Goal: Information Seeking & Learning: Find specific page/section

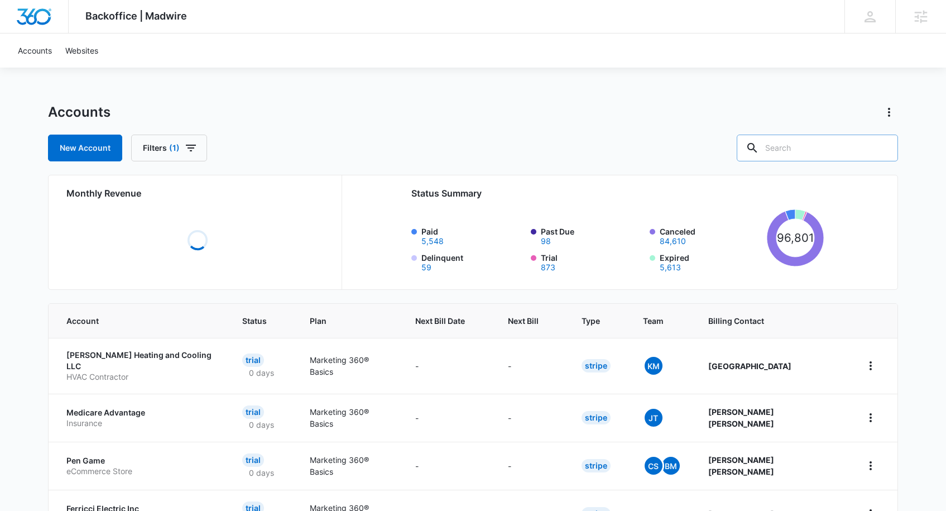
click at [846, 145] on input "text" at bounding box center [817, 148] width 161 height 27
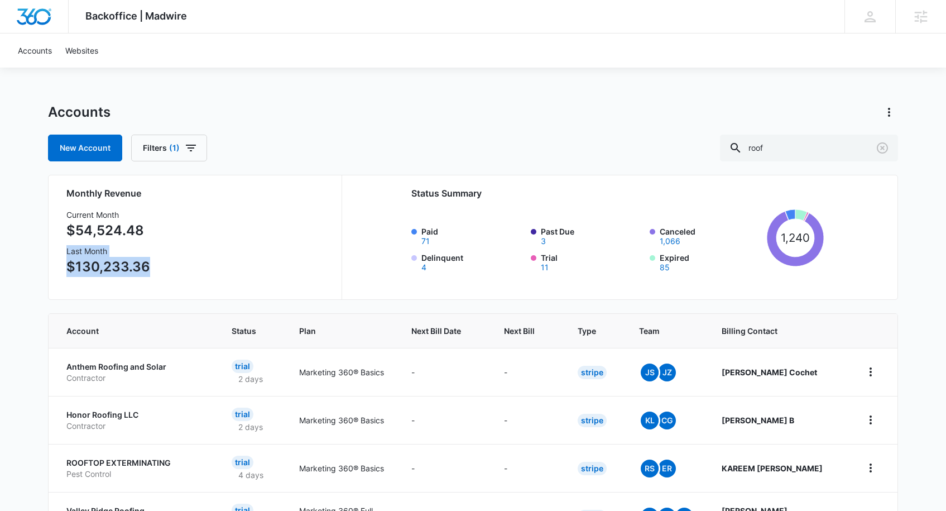
drag, startPoint x: 60, startPoint y: 252, endPoint x: 260, endPoint y: 189, distance: 209.5
click at [166, 273] on div "Monthly Revenue Current Month $54,524.48 Last Month $130,233.36 Status Summary …" at bounding box center [473, 237] width 850 height 125
click at [474, 94] on div "Backoffice | Madwire Apps Settings PH Patrick Harral patrick.harral@madwire.com…" at bounding box center [473, 452] width 946 height 905
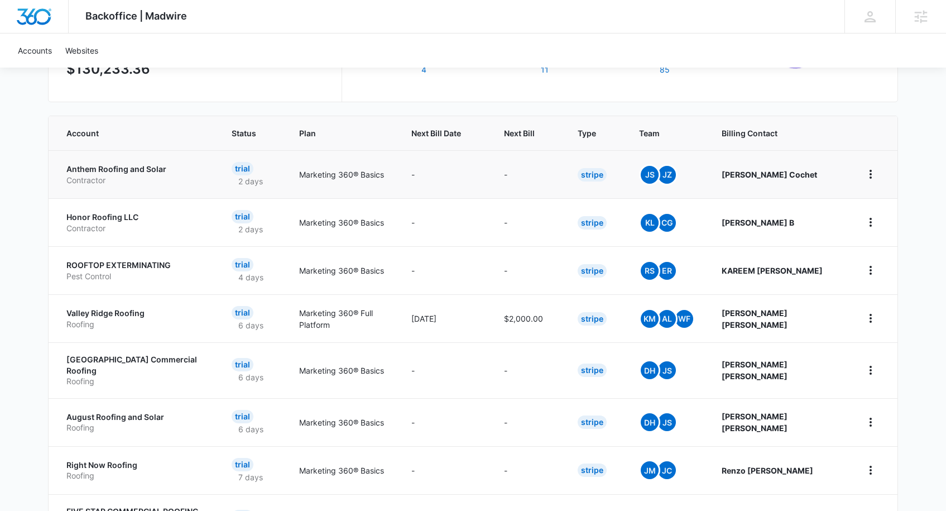
scroll to position [196, 0]
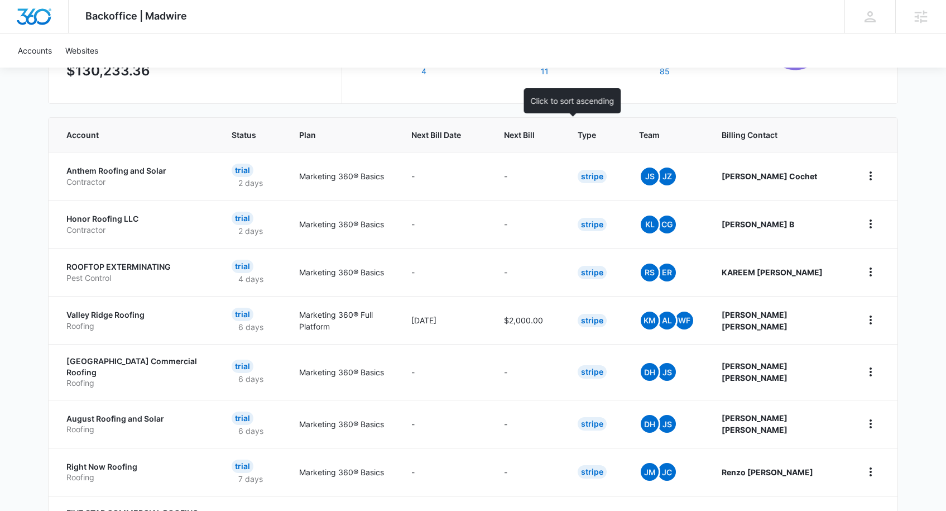
click at [551, 135] on div at bounding box center [545, 135] width 12 height 12
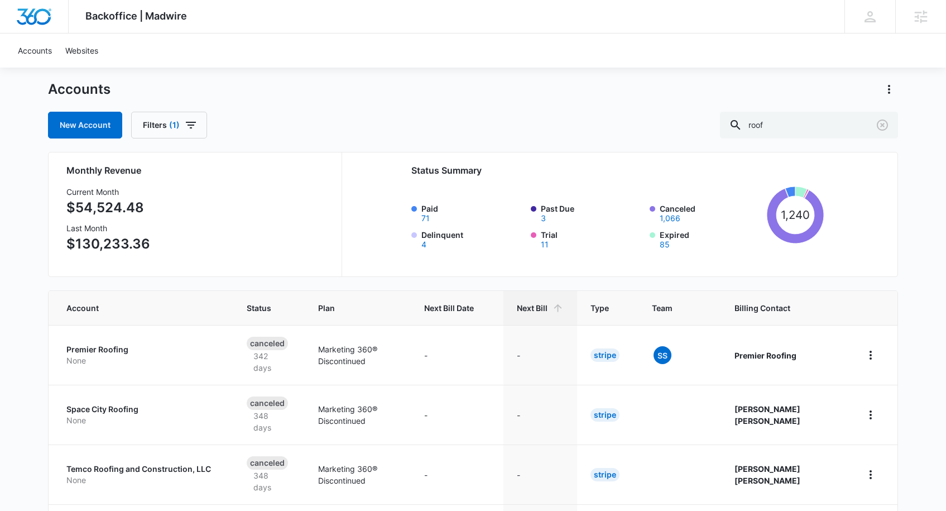
scroll to position [42, 0]
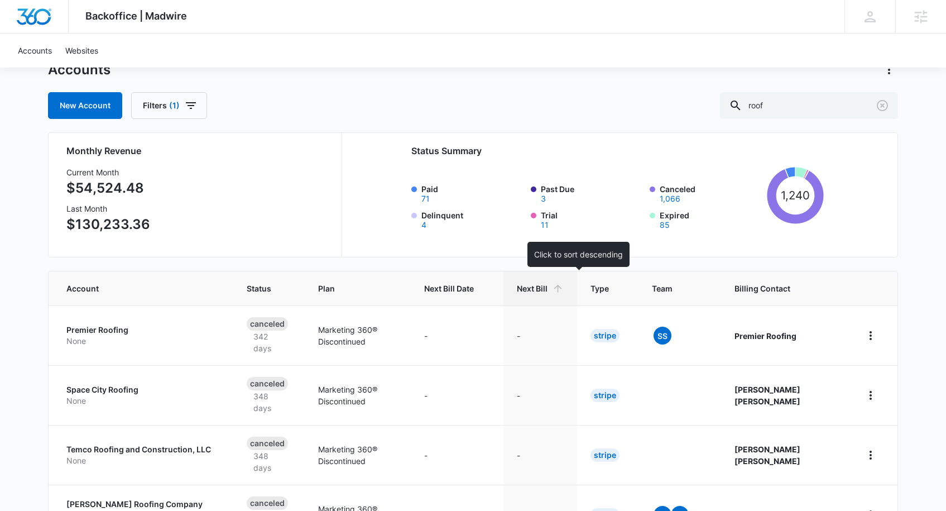
click at [564, 288] on icon at bounding box center [558, 288] width 12 height 12
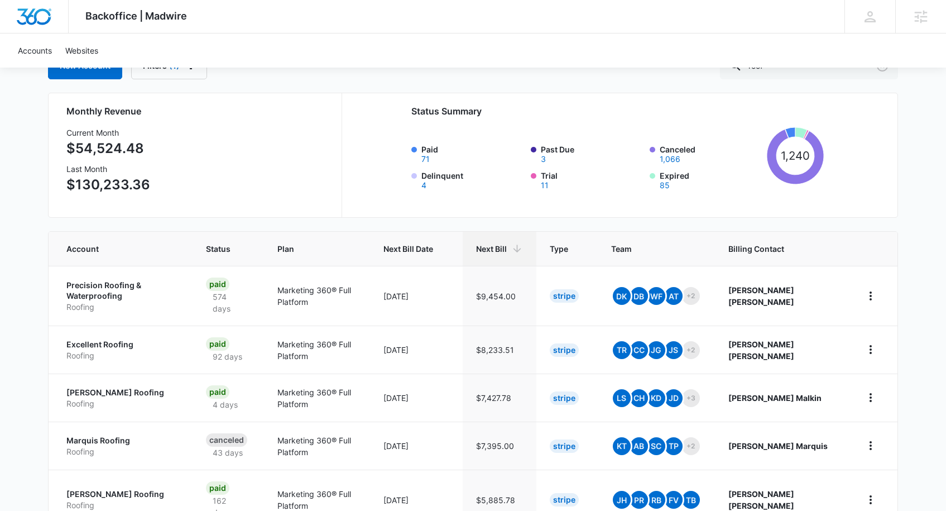
scroll to position [190, 0]
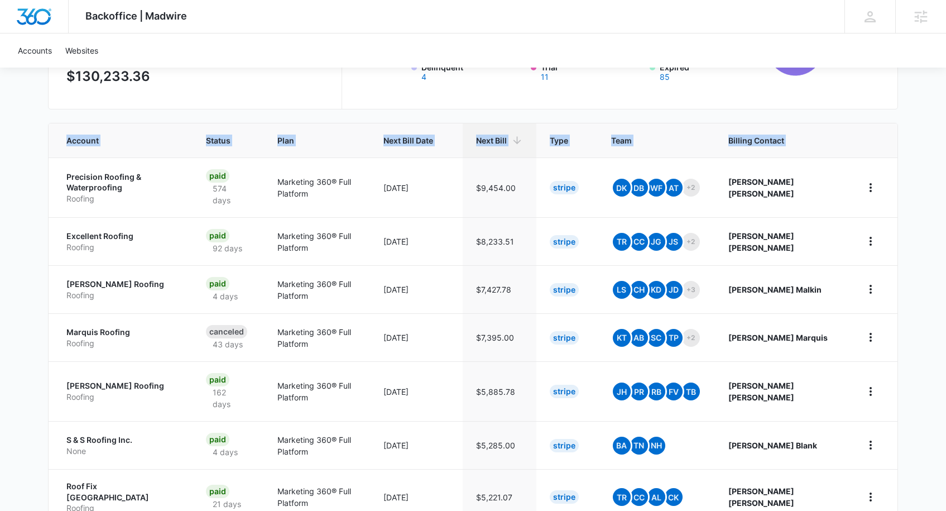
drag, startPoint x: 54, startPoint y: 170, endPoint x: 13, endPoint y: 186, distance: 44.6
click at [12, 189] on div "Backoffice | Madwire Apps Settings PH Patrick Harral patrick.harral@madwire.com…" at bounding box center [473, 276] width 946 height 933
click at [15, 187] on div "Backoffice | Madwire Apps Settings PH Patrick Harral patrick.harral@madwire.com…" at bounding box center [473, 276] width 946 height 933
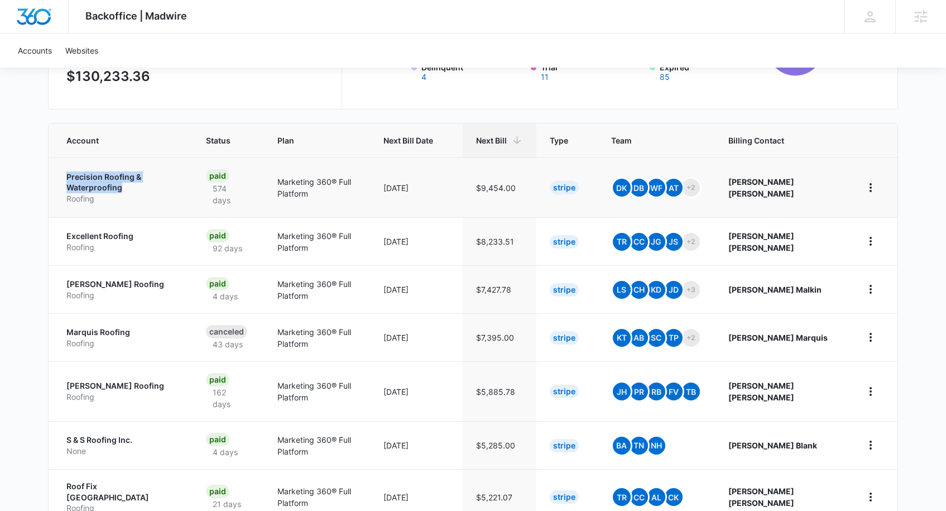
drag, startPoint x: 63, startPoint y: 171, endPoint x: 124, endPoint y: 184, distance: 62.6
click at [124, 184] on td "Precision Roofing & Waterproofing Roofing" at bounding box center [121, 187] width 144 height 60
drag, startPoint x: 70, startPoint y: 275, endPoint x: 110, endPoint y: 280, distance: 40.5
click at [119, 277] on td "Frye Roofing Roofing" at bounding box center [121, 289] width 144 height 48
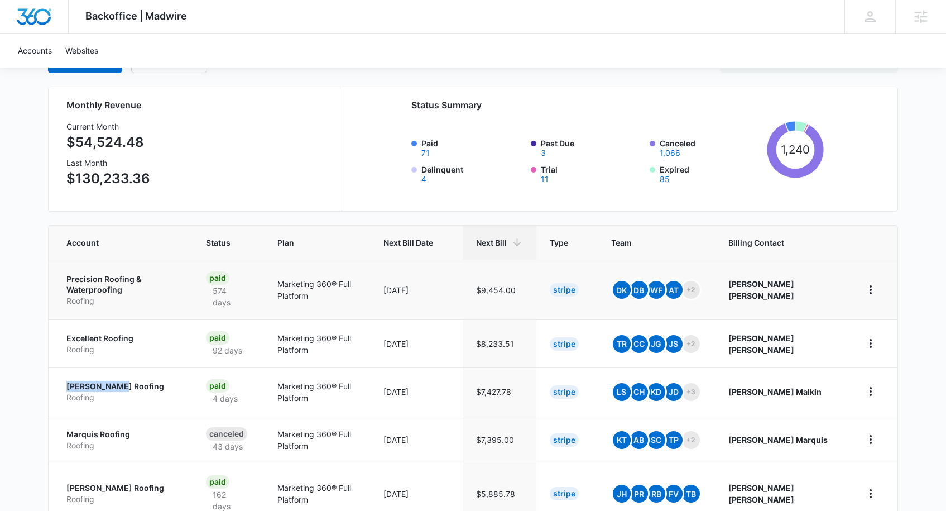
scroll to position [0, 0]
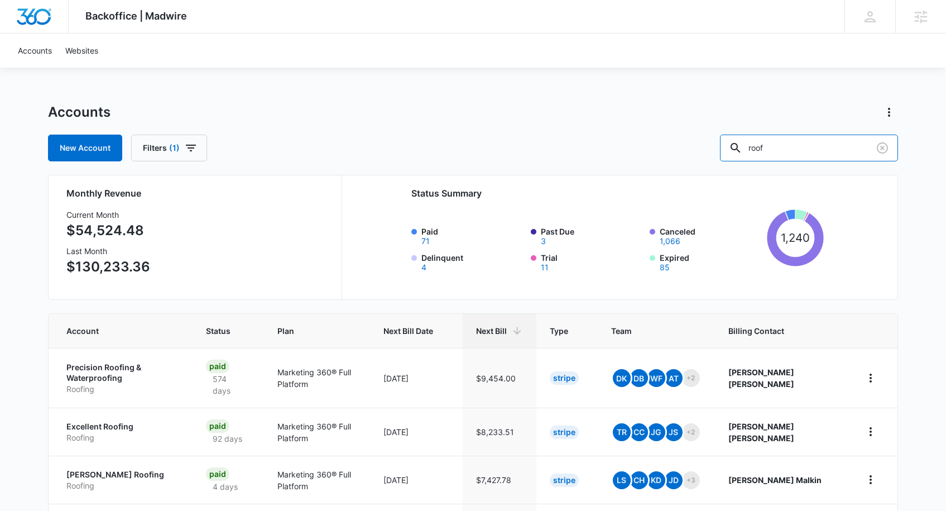
drag, startPoint x: 815, startPoint y: 147, endPoint x: 606, endPoint y: 162, distance: 209.8
click at [612, 162] on div "Accounts New Account Filters (1) roof Monthly Revenue Current Month $54,524.48 …" at bounding box center [473, 517] width 850 height 829
click at [648, 87] on div "Backoffice | Madwire Apps Settings PH Patrick Harral patrick.harral@madwire.com…" at bounding box center [473, 466] width 946 height 933
click at [661, 129] on div "Accounts New Account Filters (1) roof" at bounding box center [473, 132] width 850 height 58
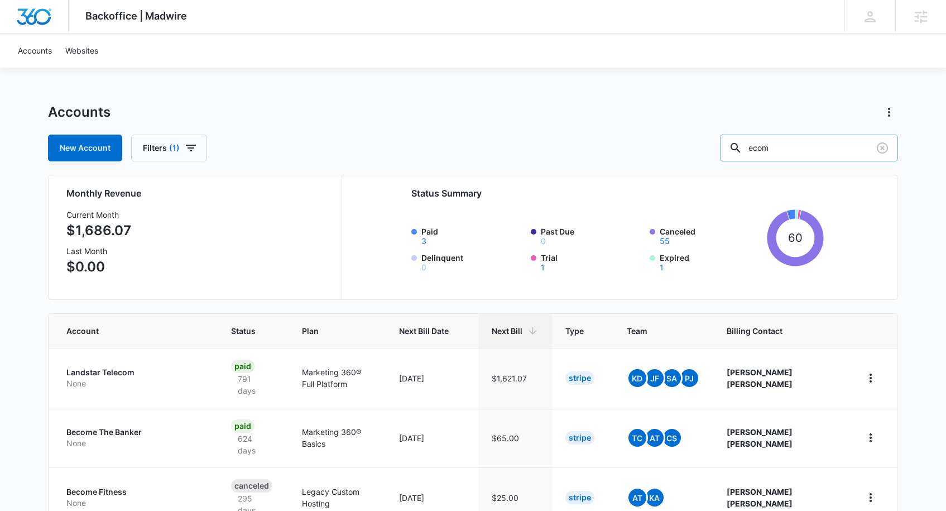
drag, startPoint x: 814, startPoint y: 151, endPoint x: 766, endPoint y: 148, distance: 48.1
click at [766, 148] on div "ecom" at bounding box center [809, 148] width 178 height 27
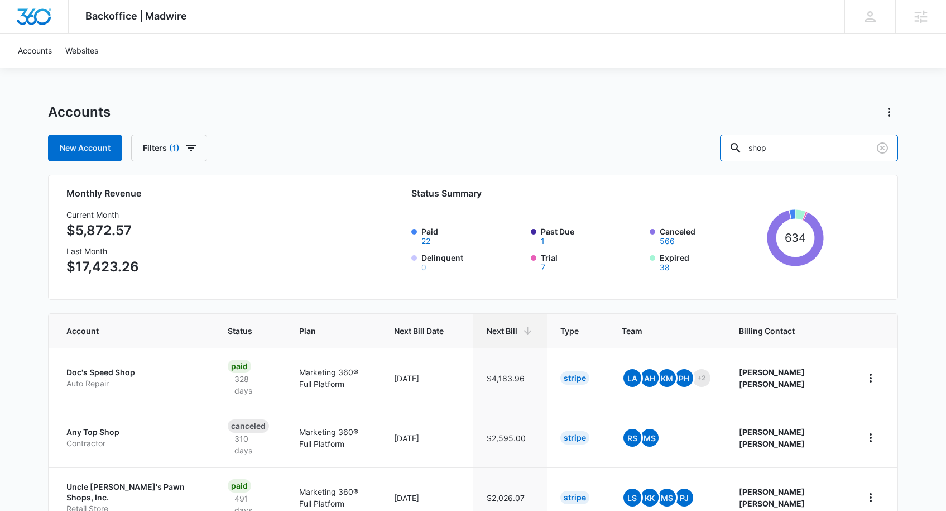
drag, startPoint x: 817, startPoint y: 147, endPoint x: 728, endPoint y: 145, distance: 88.2
click at [731, 145] on div "New Account Filters (1) shop" at bounding box center [473, 148] width 850 height 27
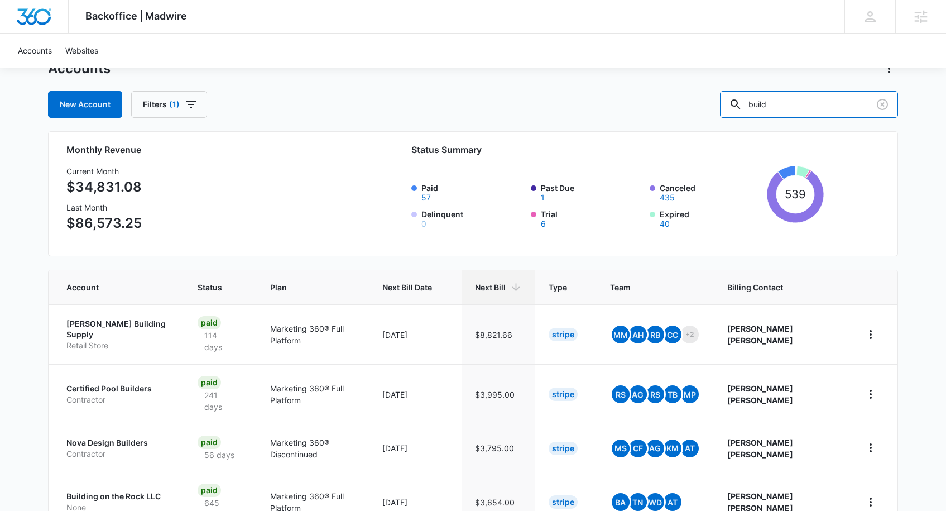
scroll to position [65, 0]
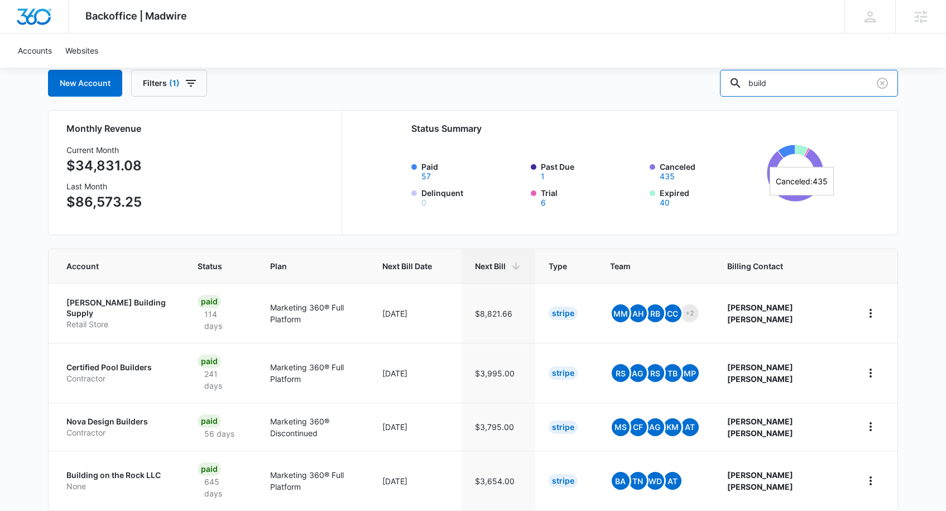
click at [689, 84] on div "New Account Filters (1) build" at bounding box center [473, 83] width 850 height 27
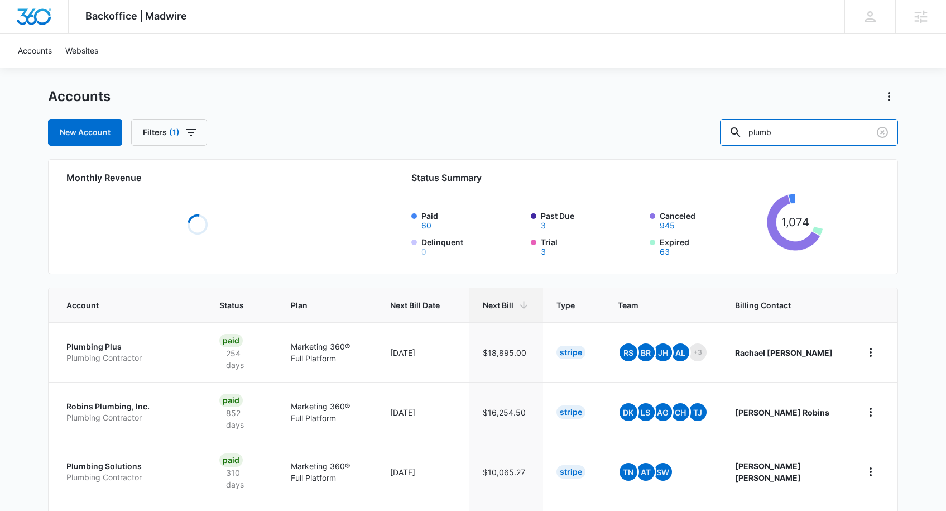
scroll to position [39, 0]
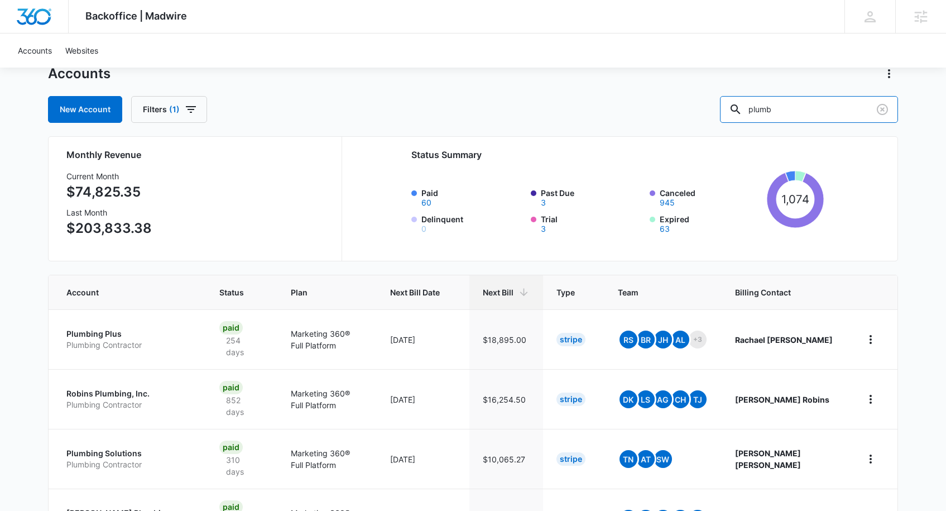
drag, startPoint x: 731, startPoint y: 109, endPoint x: 628, endPoint y: 109, distance: 103.3
click at [628, 109] on div "New Account Filters (1) plumb" at bounding box center [473, 109] width 850 height 27
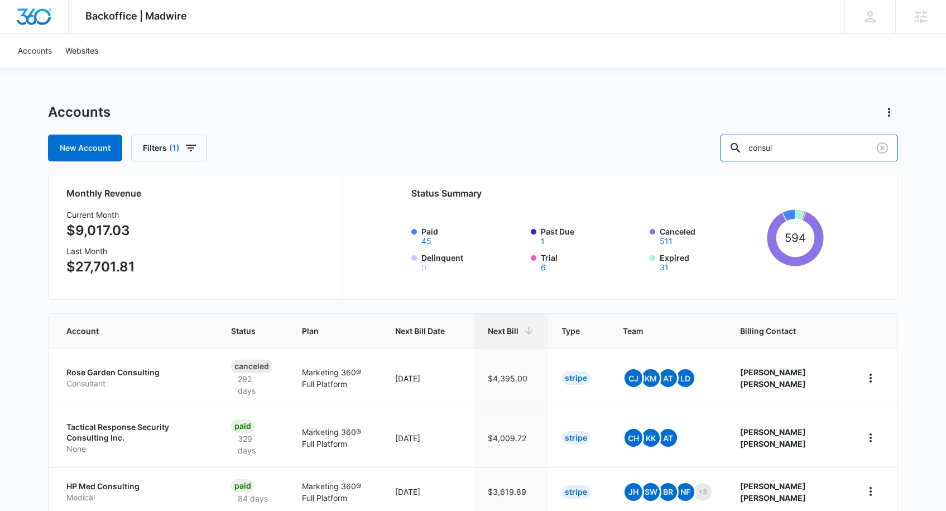
drag, startPoint x: 820, startPoint y: 149, endPoint x: 603, endPoint y: 148, distance: 216.6
click at [603, 150] on div "New Account Filters (1) consul" at bounding box center [473, 148] width 850 height 27
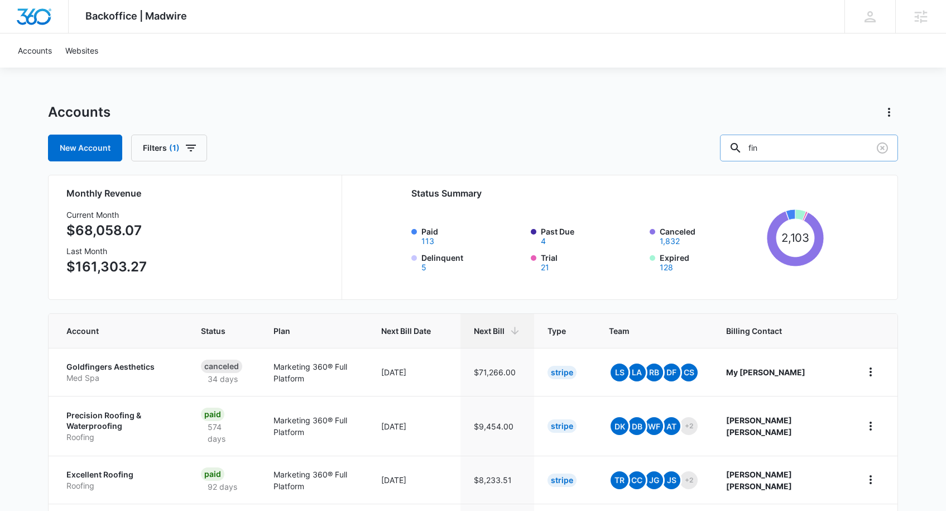
click at [808, 151] on input "fin" at bounding box center [809, 148] width 178 height 27
type input "fina"
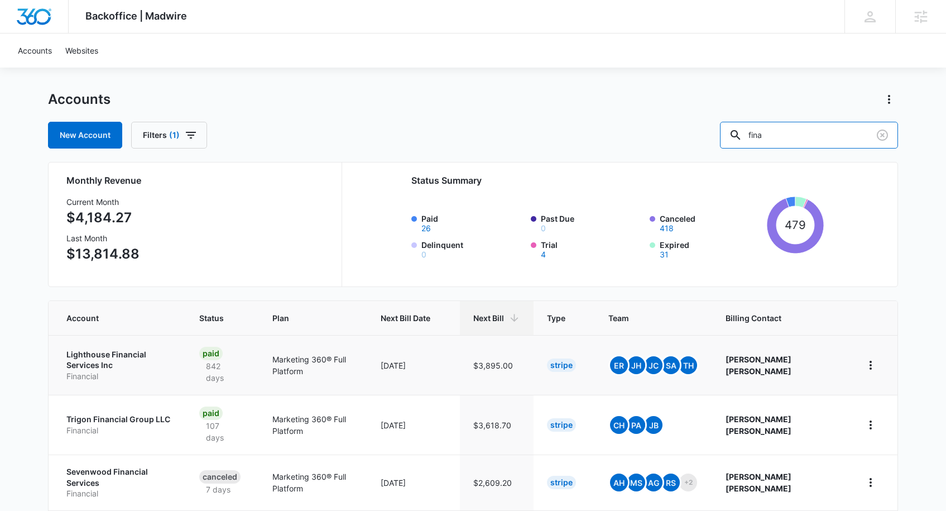
scroll to position [14, 0]
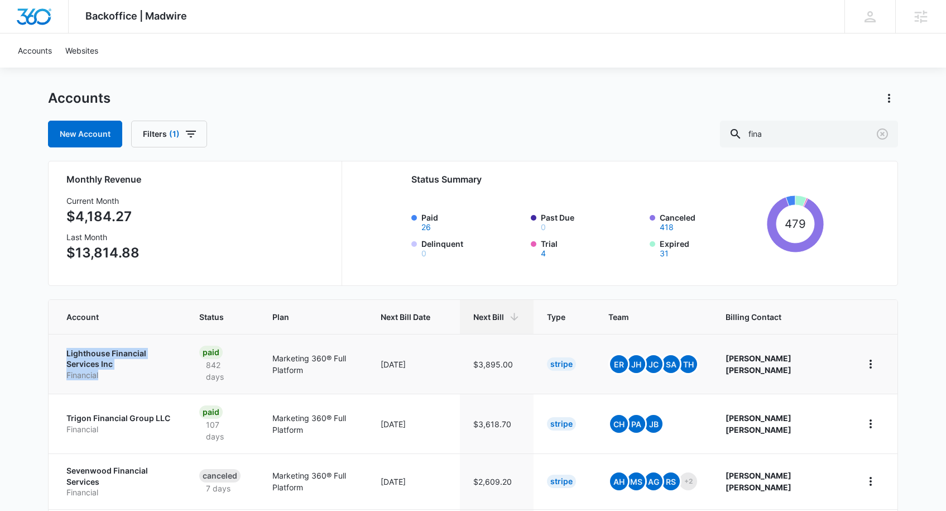
drag, startPoint x: 70, startPoint y: 357, endPoint x: 160, endPoint y: 381, distance: 93.4
click at [160, 381] on td "Lighthouse Financial Services Inc Financial" at bounding box center [117, 364] width 137 height 60
click at [20, 351] on div "Backoffice | Madwire Apps Settings PH Patrick Harral patrick.harral@madwire.com…" at bounding box center [473, 470] width 946 height 968
drag, startPoint x: 78, startPoint y: 354, endPoint x: 129, endPoint y: 355, distance: 50.8
click at [129, 355] on td "Lighthouse Financial Services Inc Financial" at bounding box center [117, 364] width 137 height 60
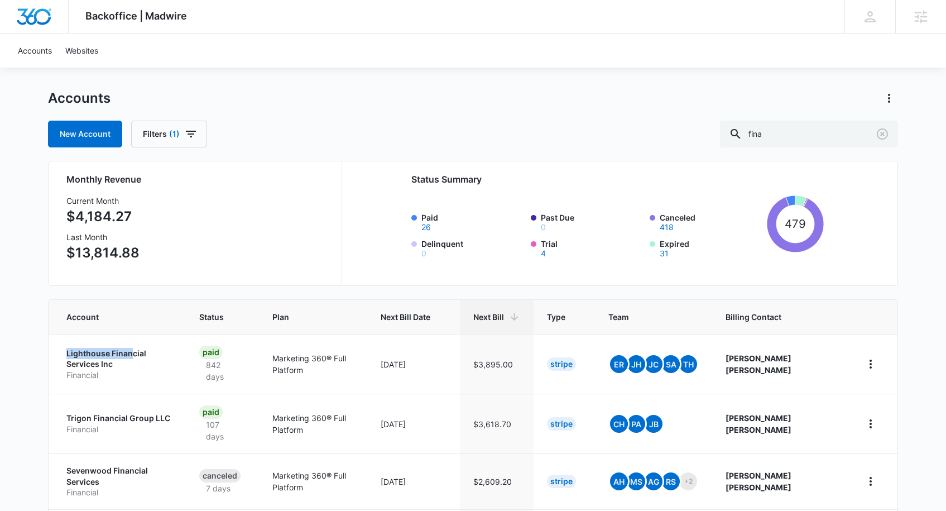
click at [26, 349] on div "Backoffice | Madwire Apps Settings PH Patrick Harral patrick.harral@madwire.com…" at bounding box center [473, 470] width 946 height 968
drag, startPoint x: 62, startPoint y: 354, endPoint x: 138, endPoint y: 367, distance: 77.1
click at [138, 367] on td "Lighthouse Financial Services Inc Financial" at bounding box center [117, 364] width 137 height 60
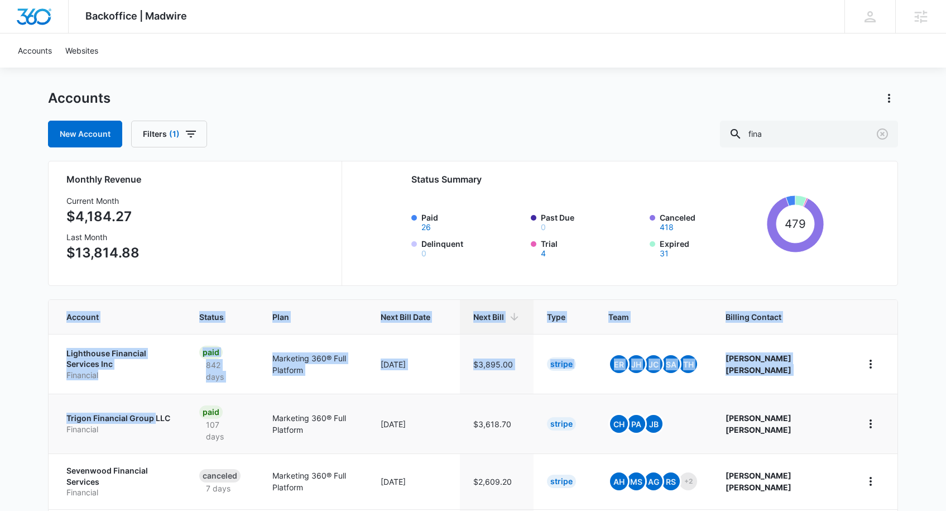
drag, startPoint x: 70, startPoint y: 415, endPoint x: 153, endPoint y: 406, distance: 83.1
click at [153, 406] on div "Backoffice | Madwire Apps Settings PH Patrick Harral patrick.harral@madwire.com…" at bounding box center [473, 470] width 946 height 968
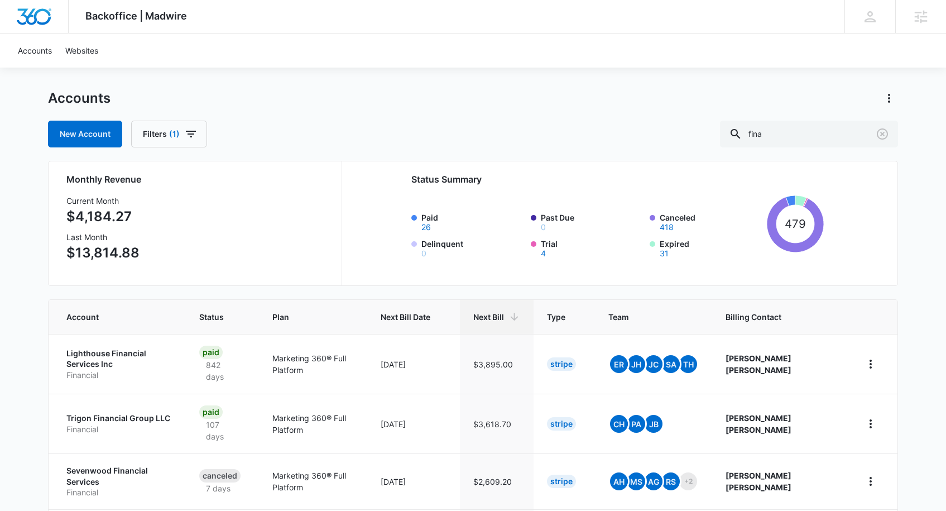
click at [21, 398] on div "Backoffice | Madwire Apps Settings PH Patrick Harral patrick.harral@madwire.com…" at bounding box center [473, 470] width 946 height 968
drag, startPoint x: 64, startPoint y: 411, endPoint x: 155, endPoint y: 410, distance: 90.4
click at [170, 412] on td "Trigon Financial Group LLC Financial" at bounding box center [117, 423] width 137 height 60
